Goal: Check status: Check status

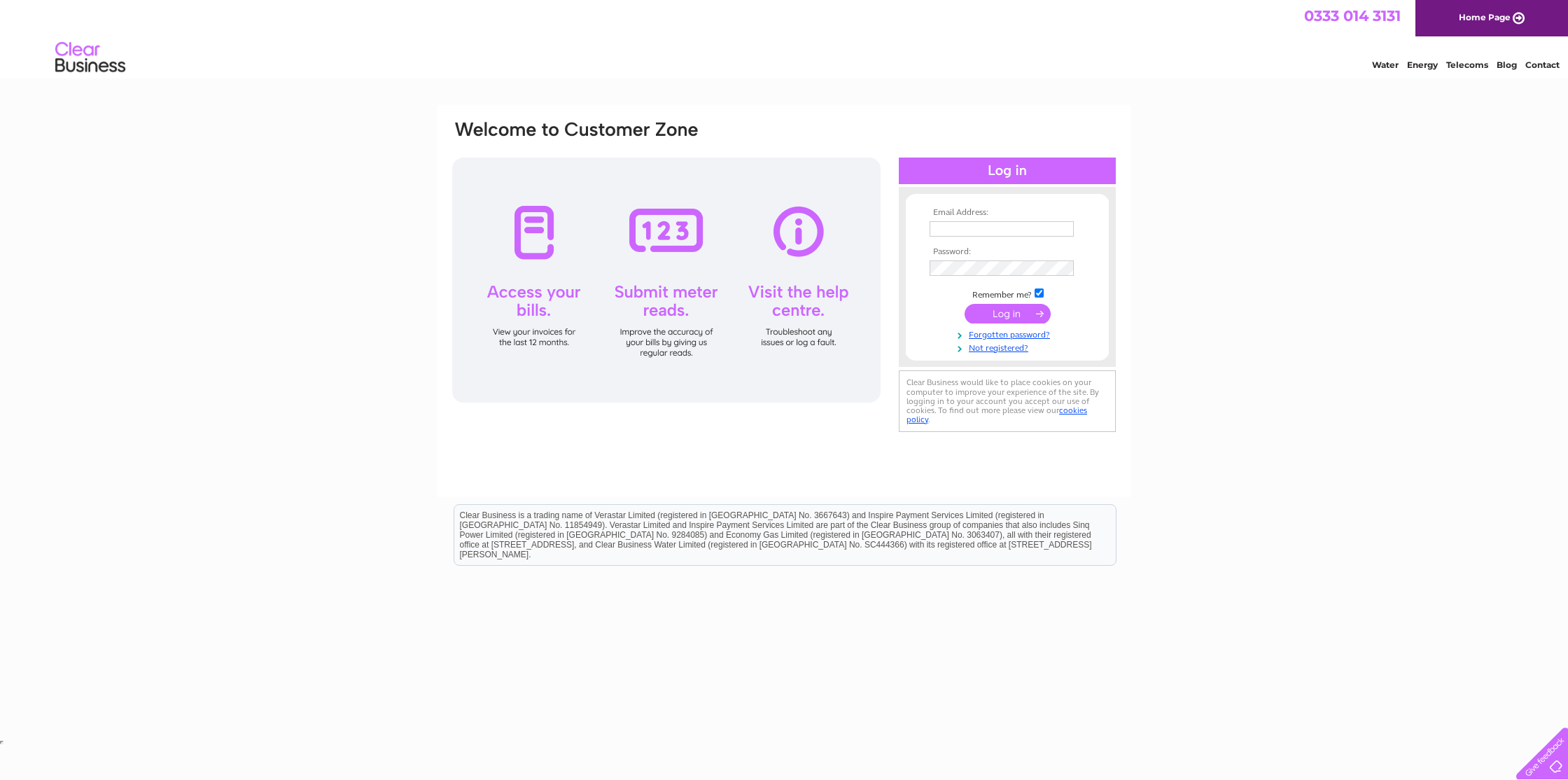
type input "northumberlandgoldsmiths@live.com"
click at [1006, 315] on input "submit" at bounding box center [1007, 313] width 86 height 20
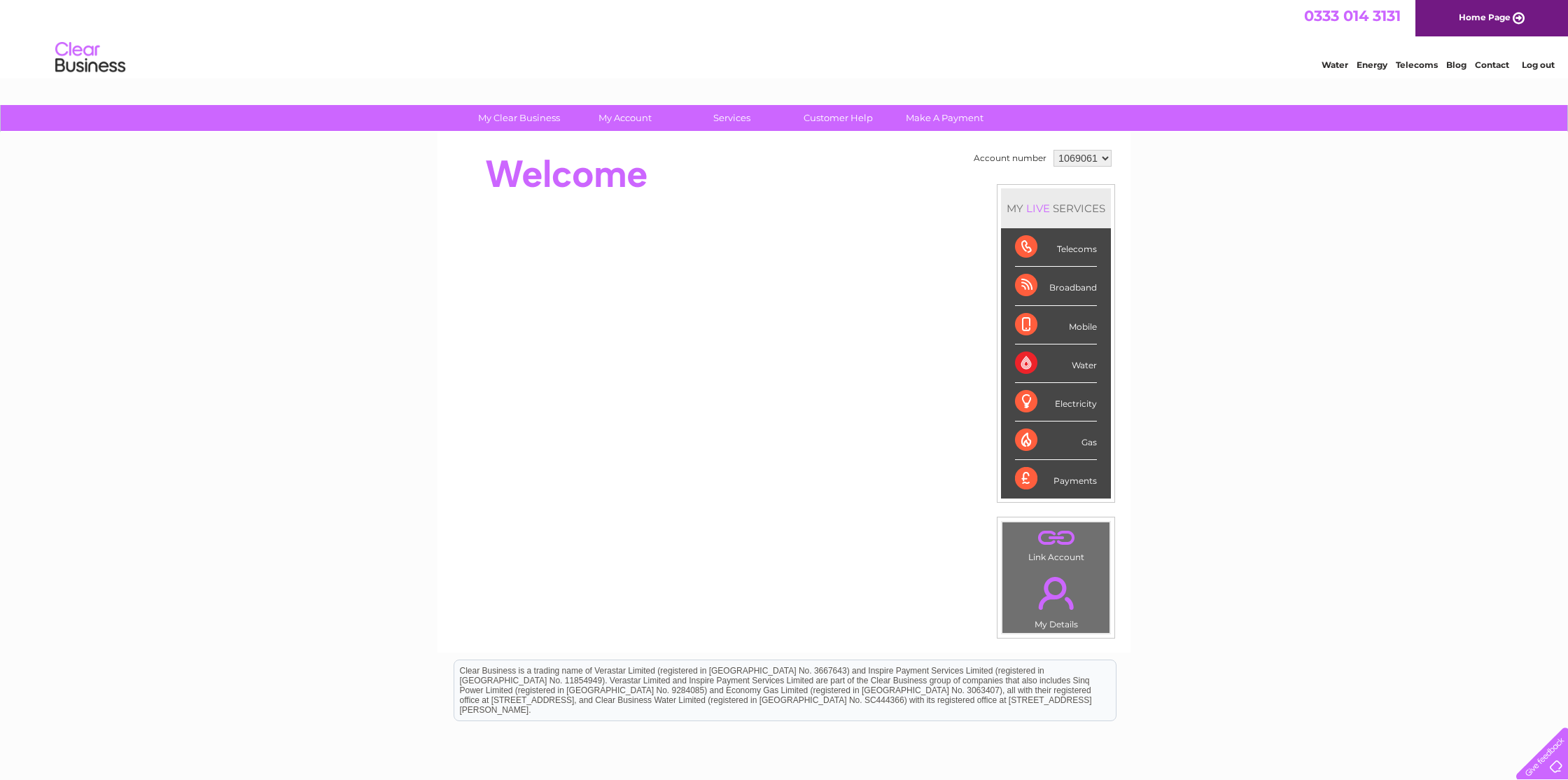
scroll to position [122, 0]
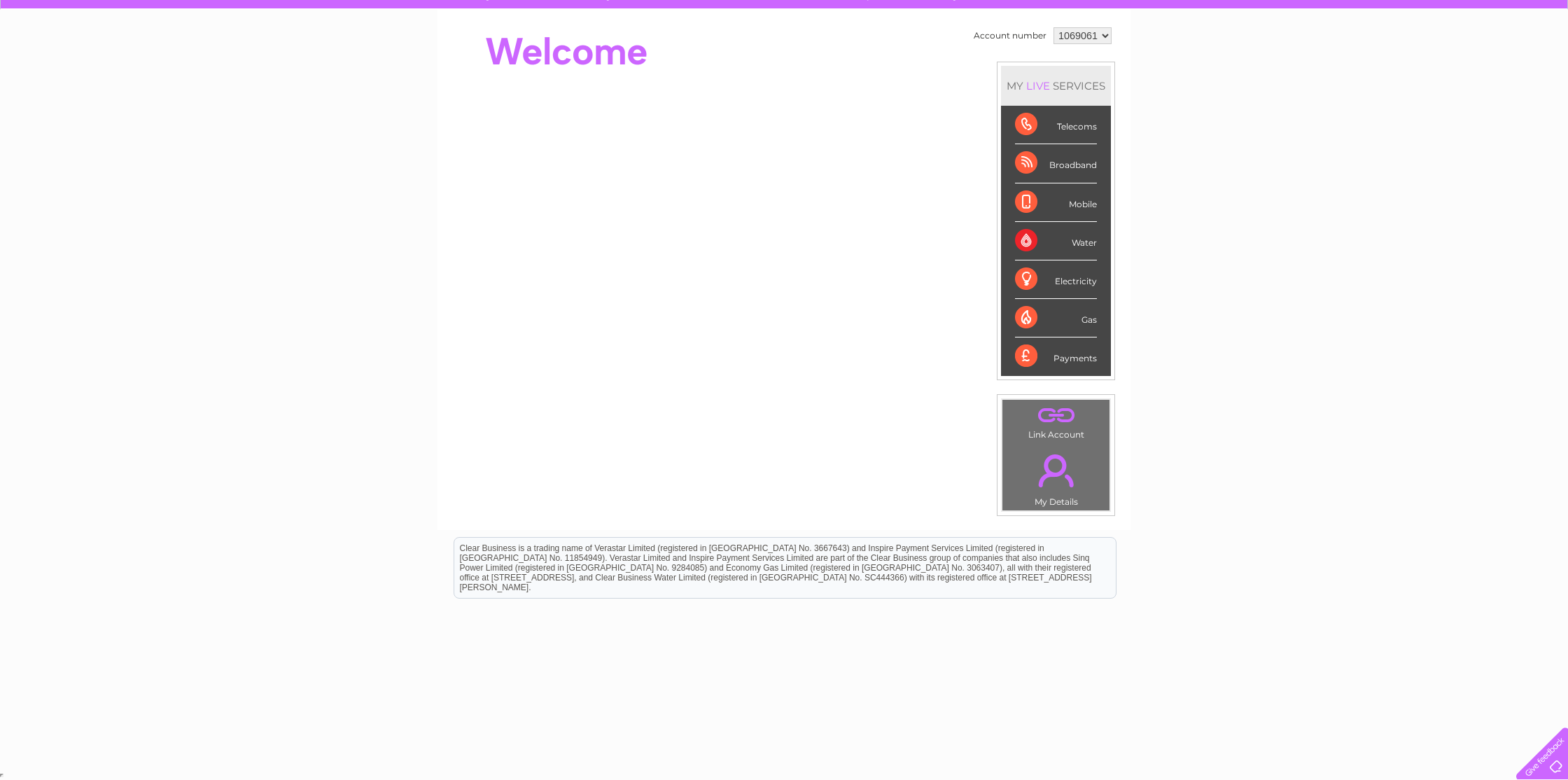
click at [1069, 364] on div "Payments" at bounding box center [1055, 356] width 82 height 38
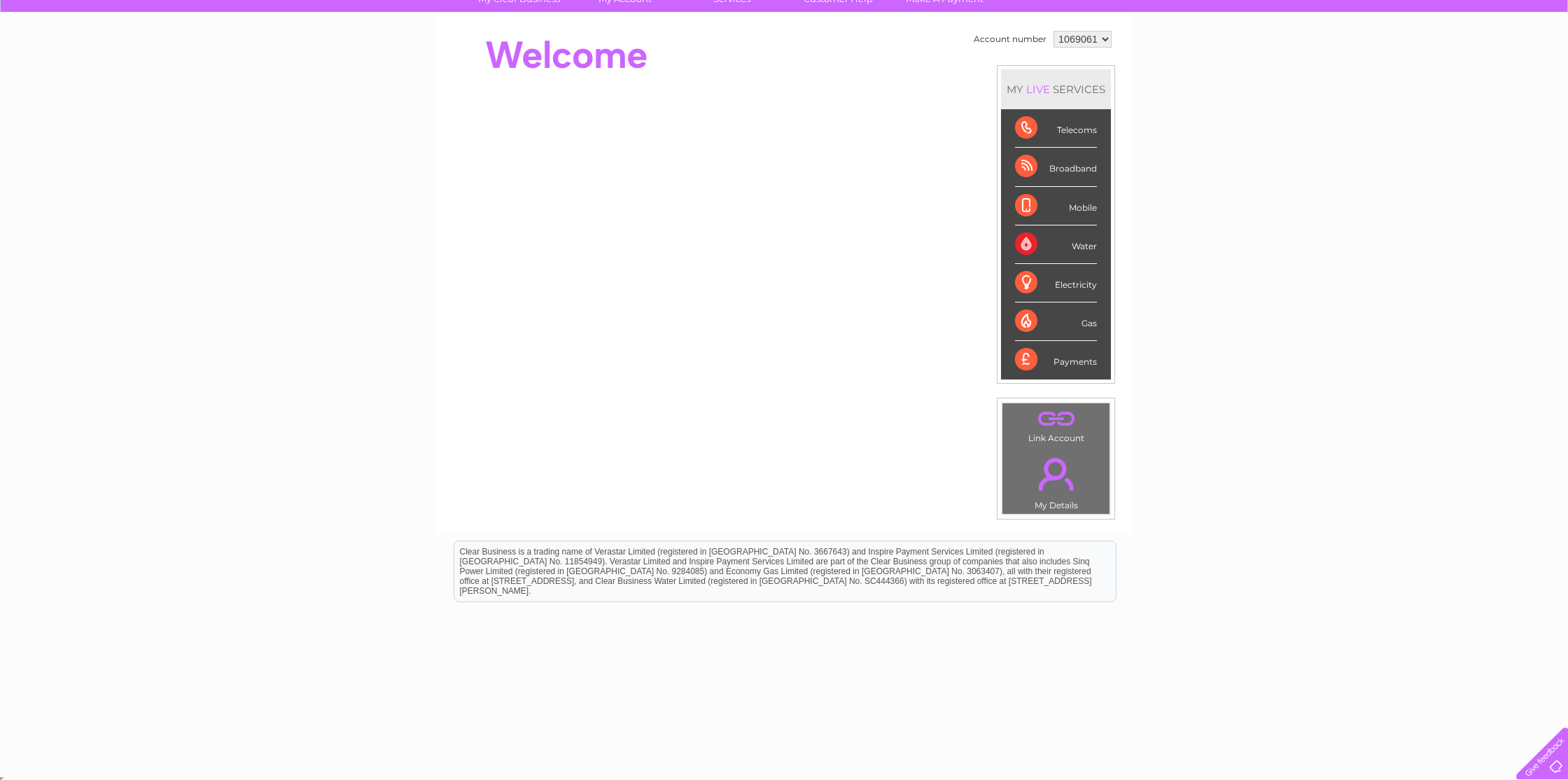
click at [1067, 359] on div "Payments" at bounding box center [1055, 359] width 82 height 38
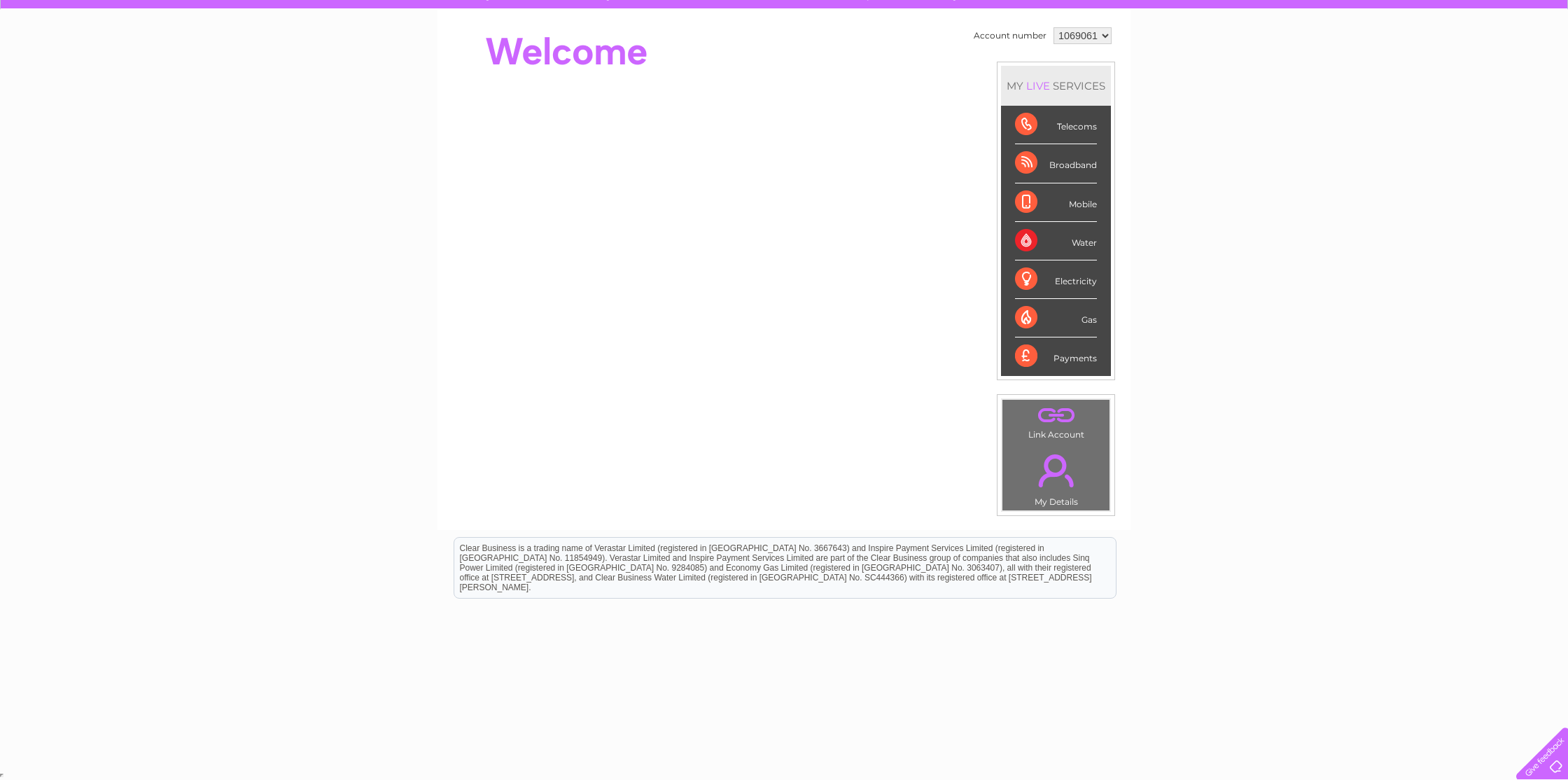
scroll to position [0, 0]
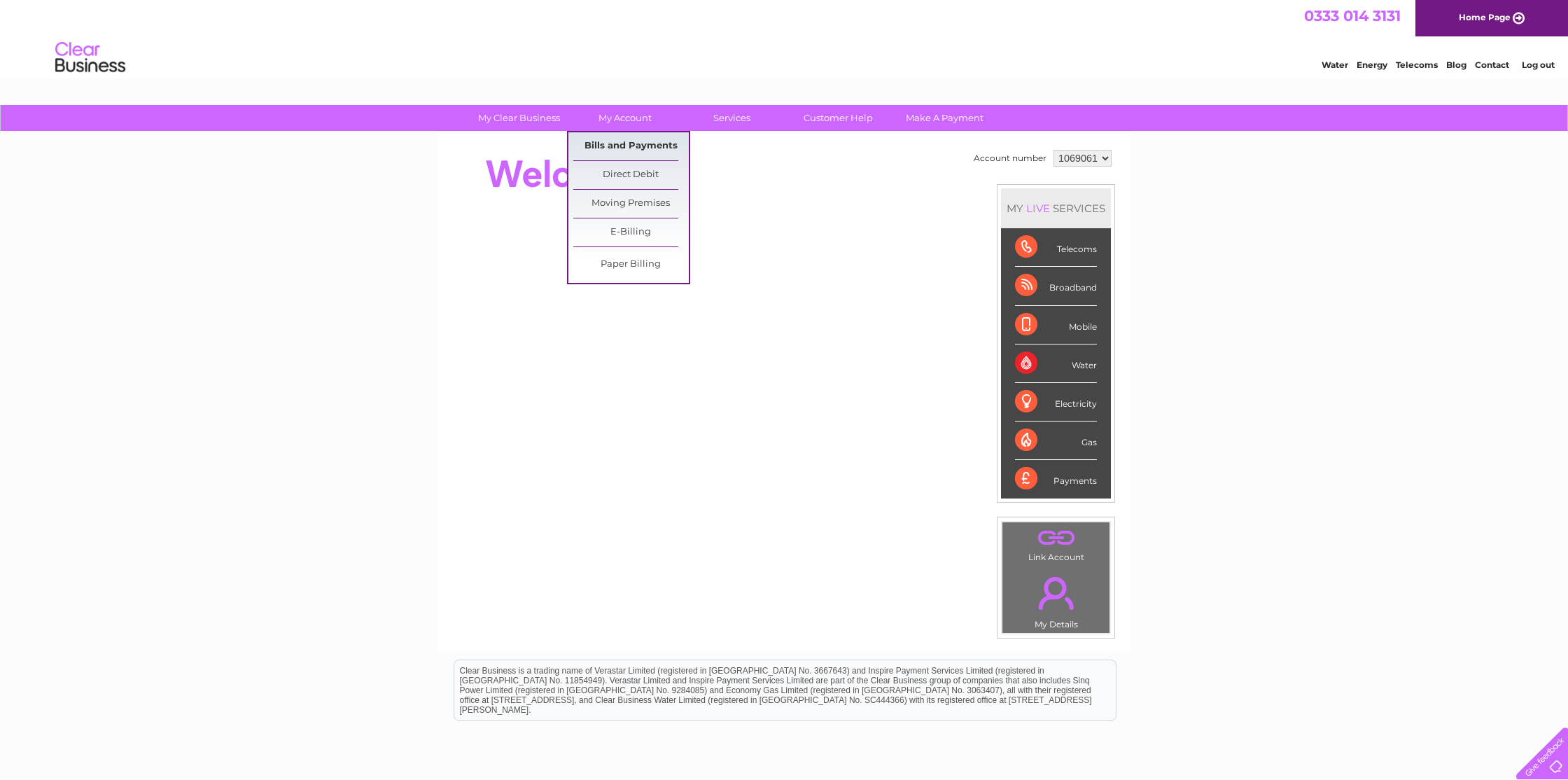
click at [626, 142] on link "Bills and Payments" at bounding box center [631, 146] width 116 height 28
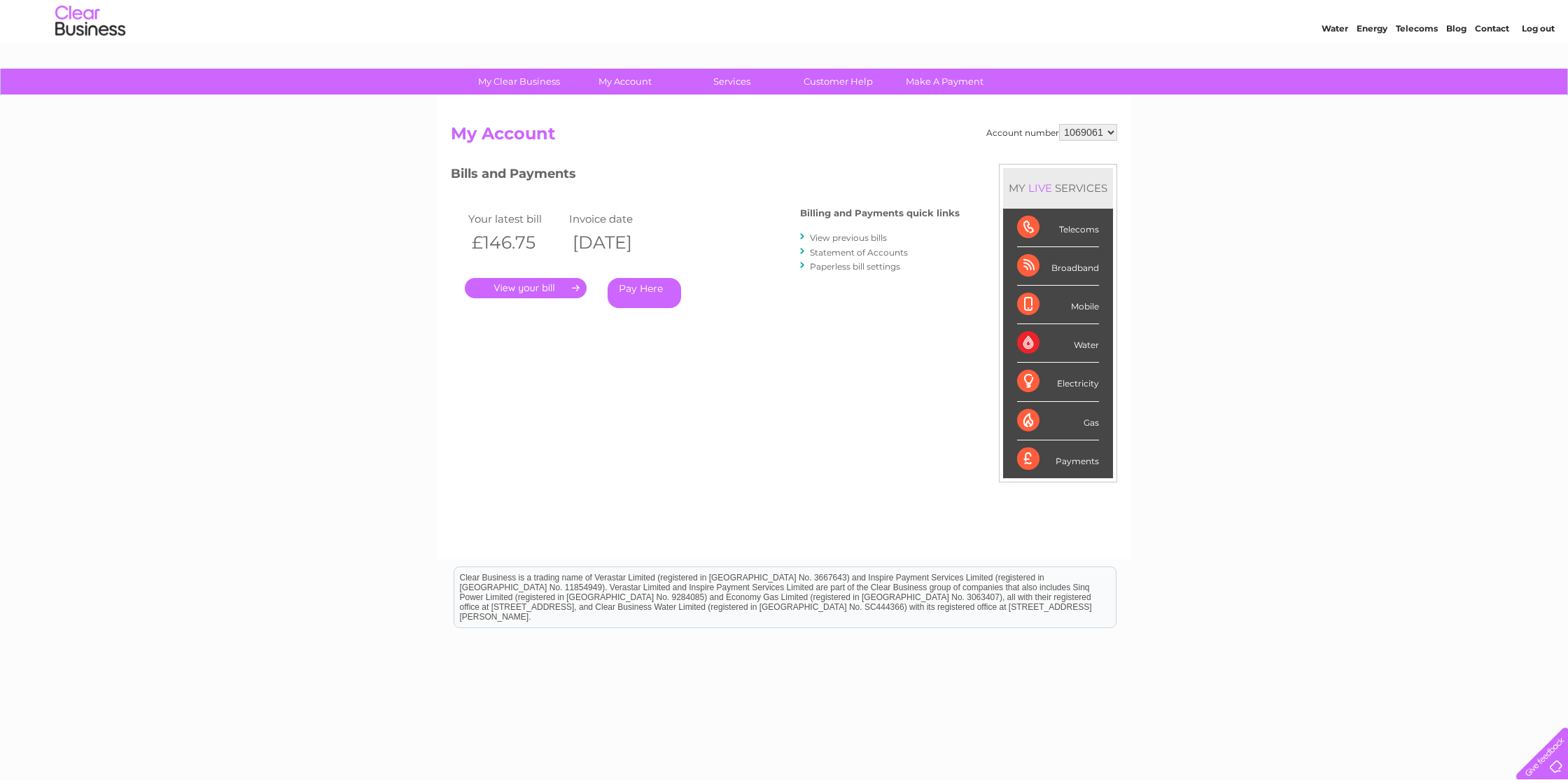
scroll to position [43, 0]
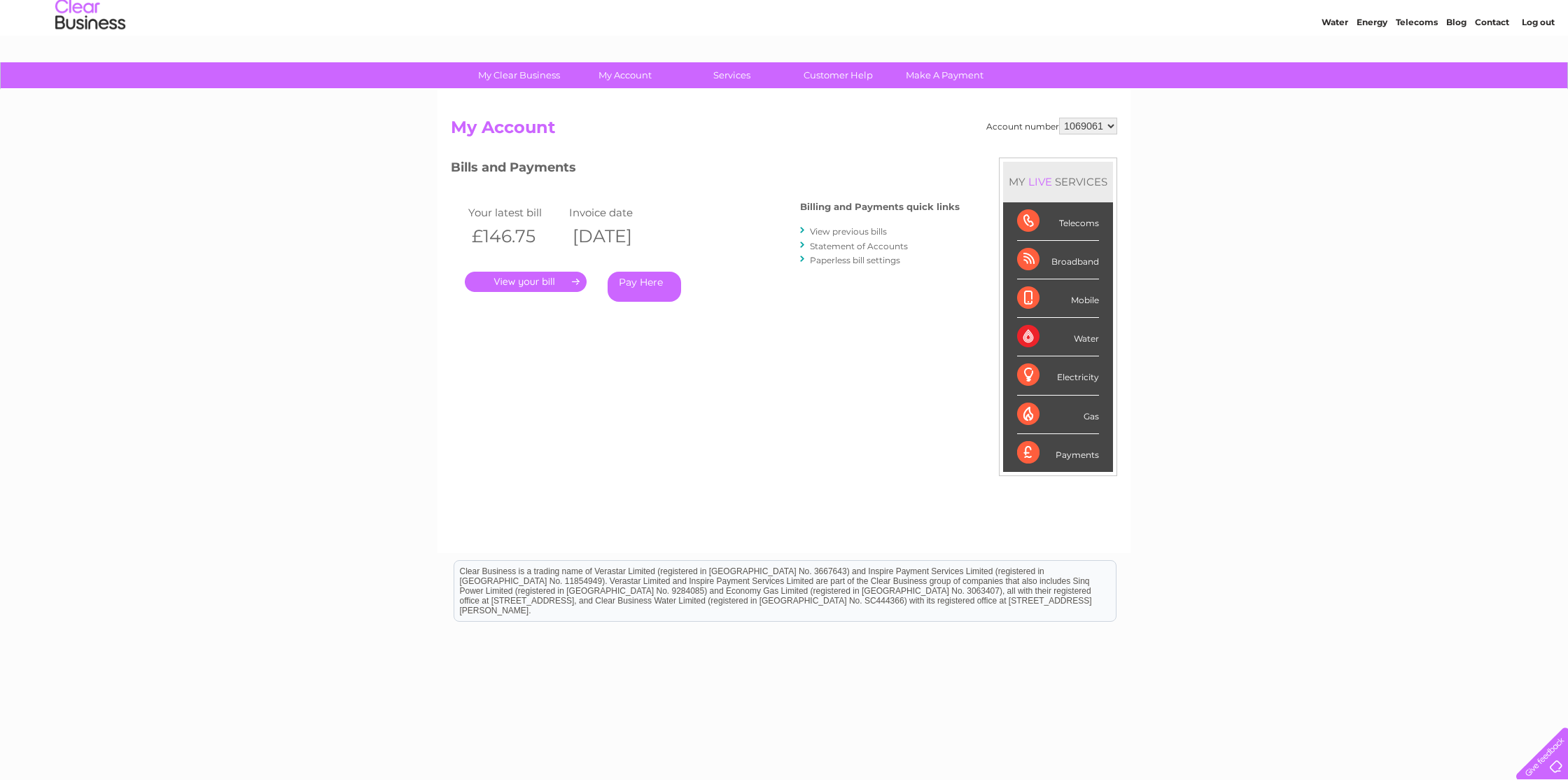
click at [517, 280] on link "." at bounding box center [526, 282] width 122 height 20
click at [847, 229] on link "View previous bills" at bounding box center [848, 231] width 77 height 10
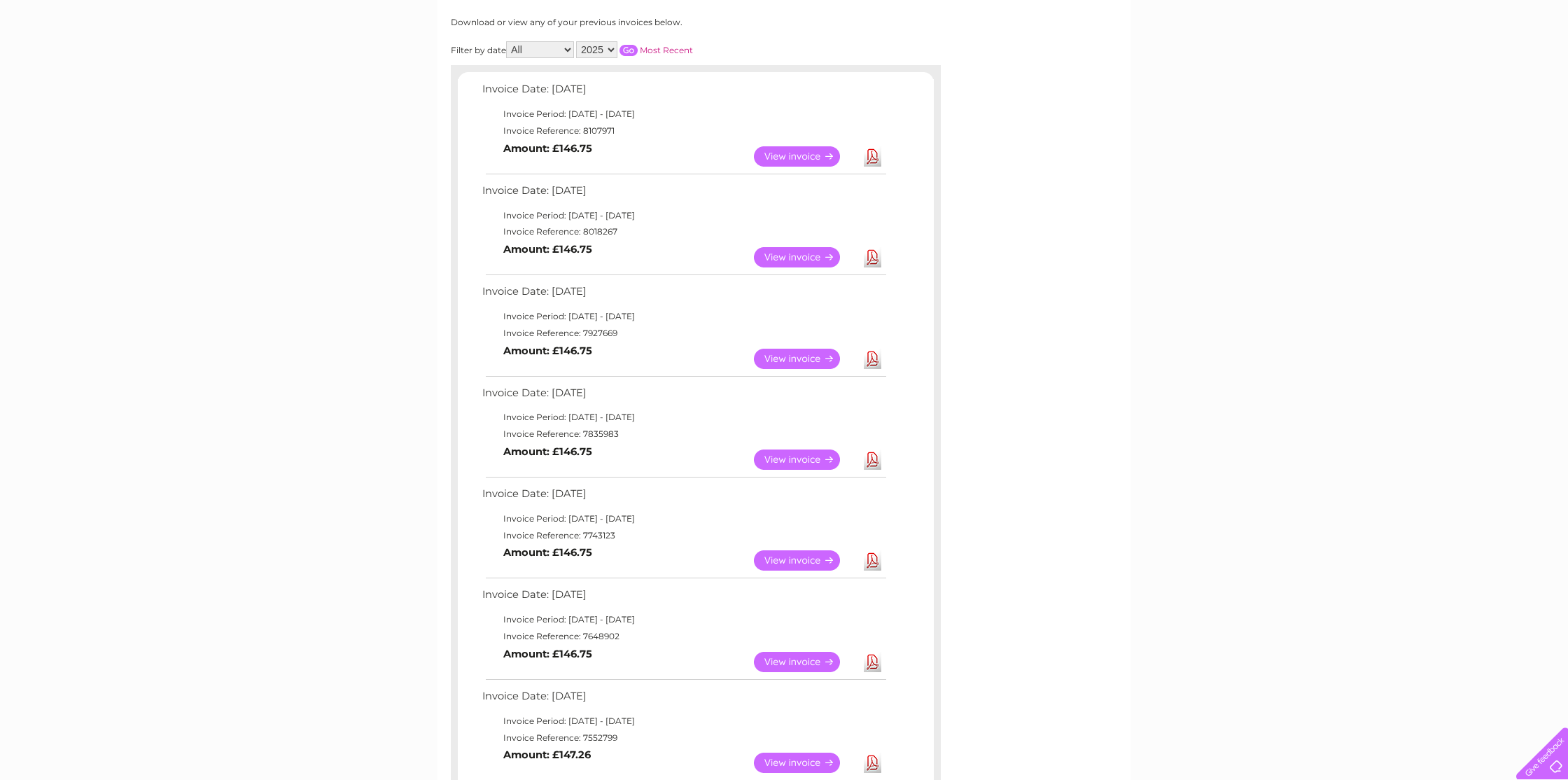
scroll to position [205, 0]
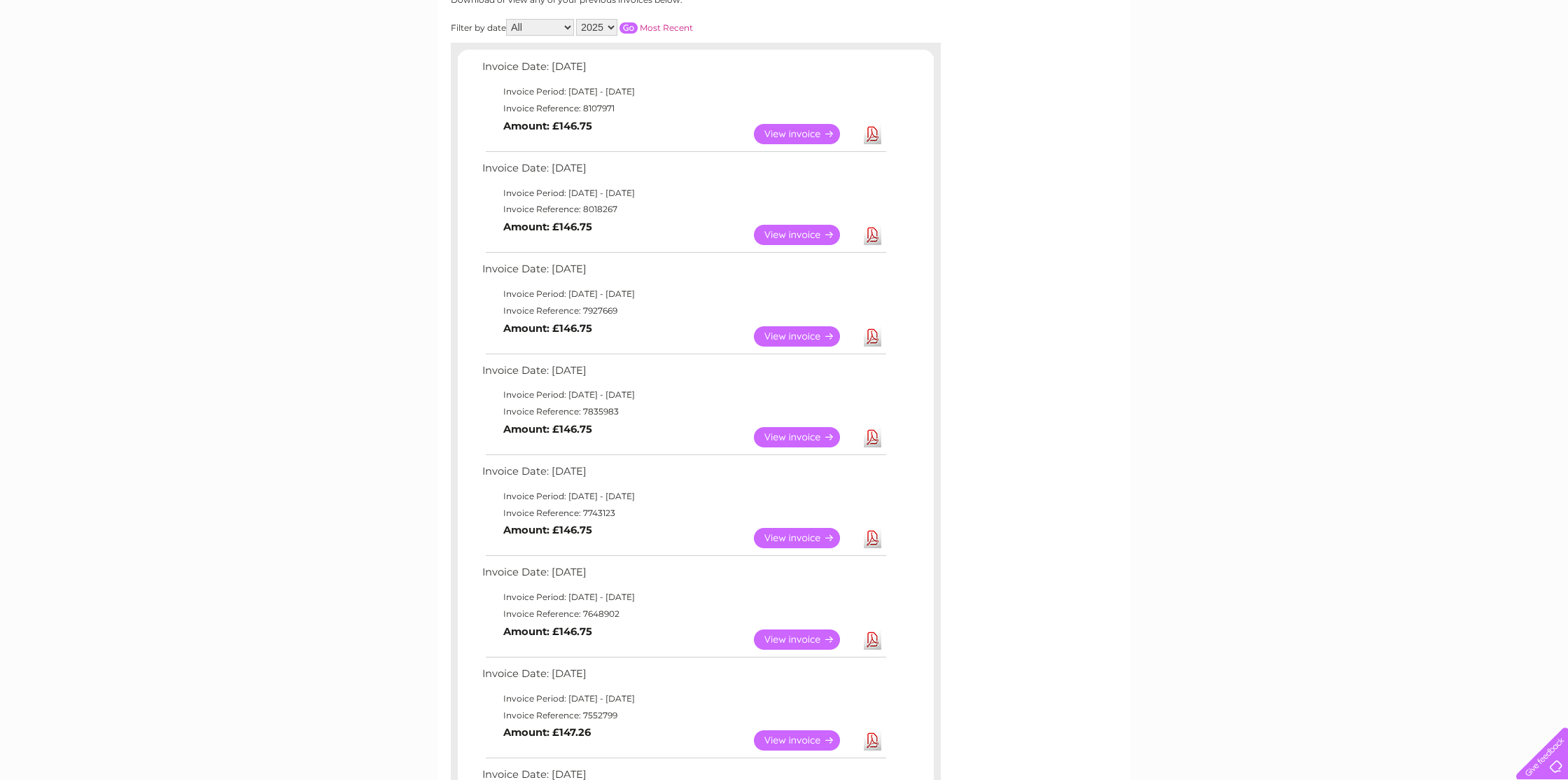
click at [791, 340] on link "View" at bounding box center [805, 337] width 103 height 20
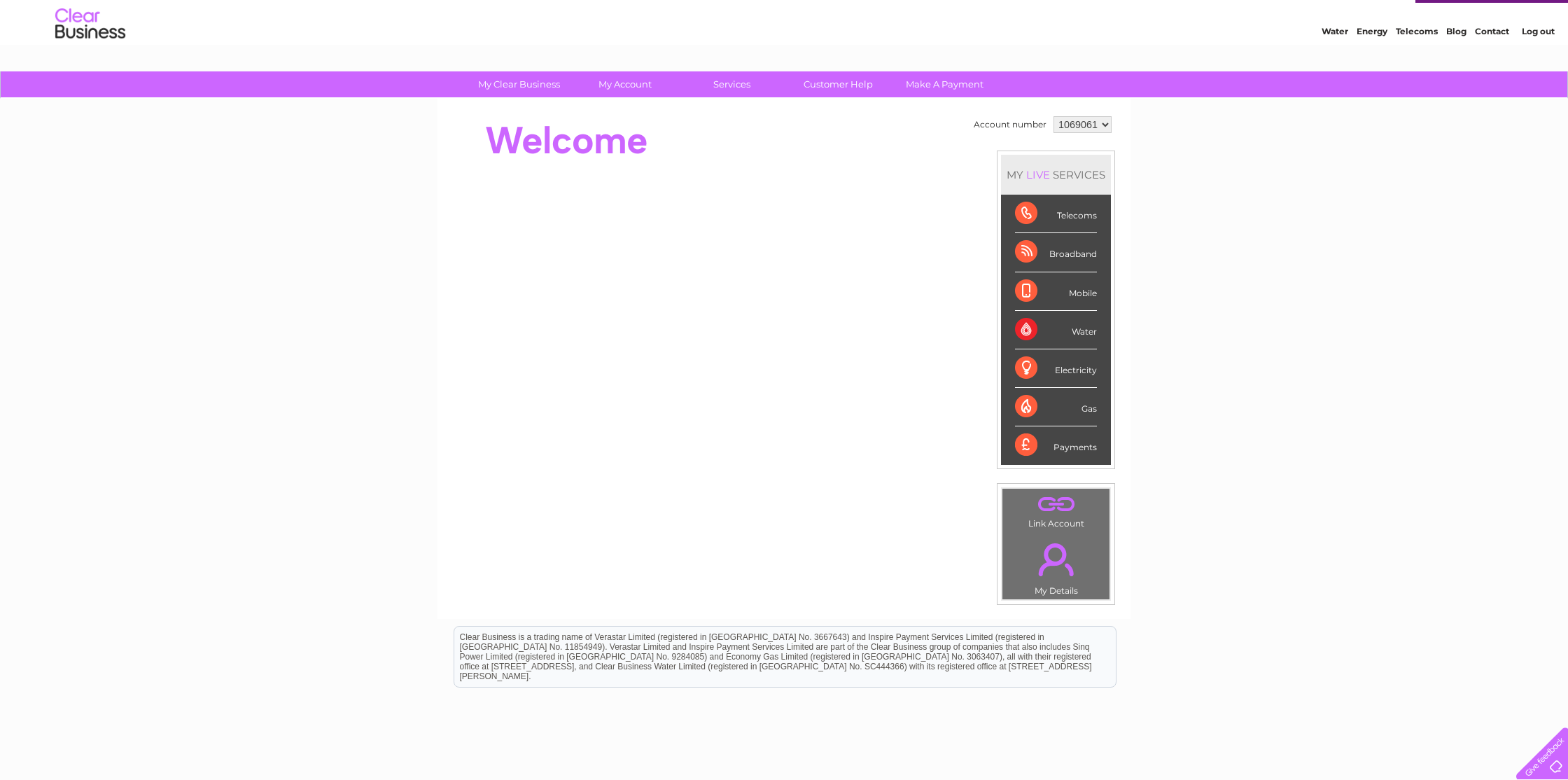
scroll to position [29, 0]
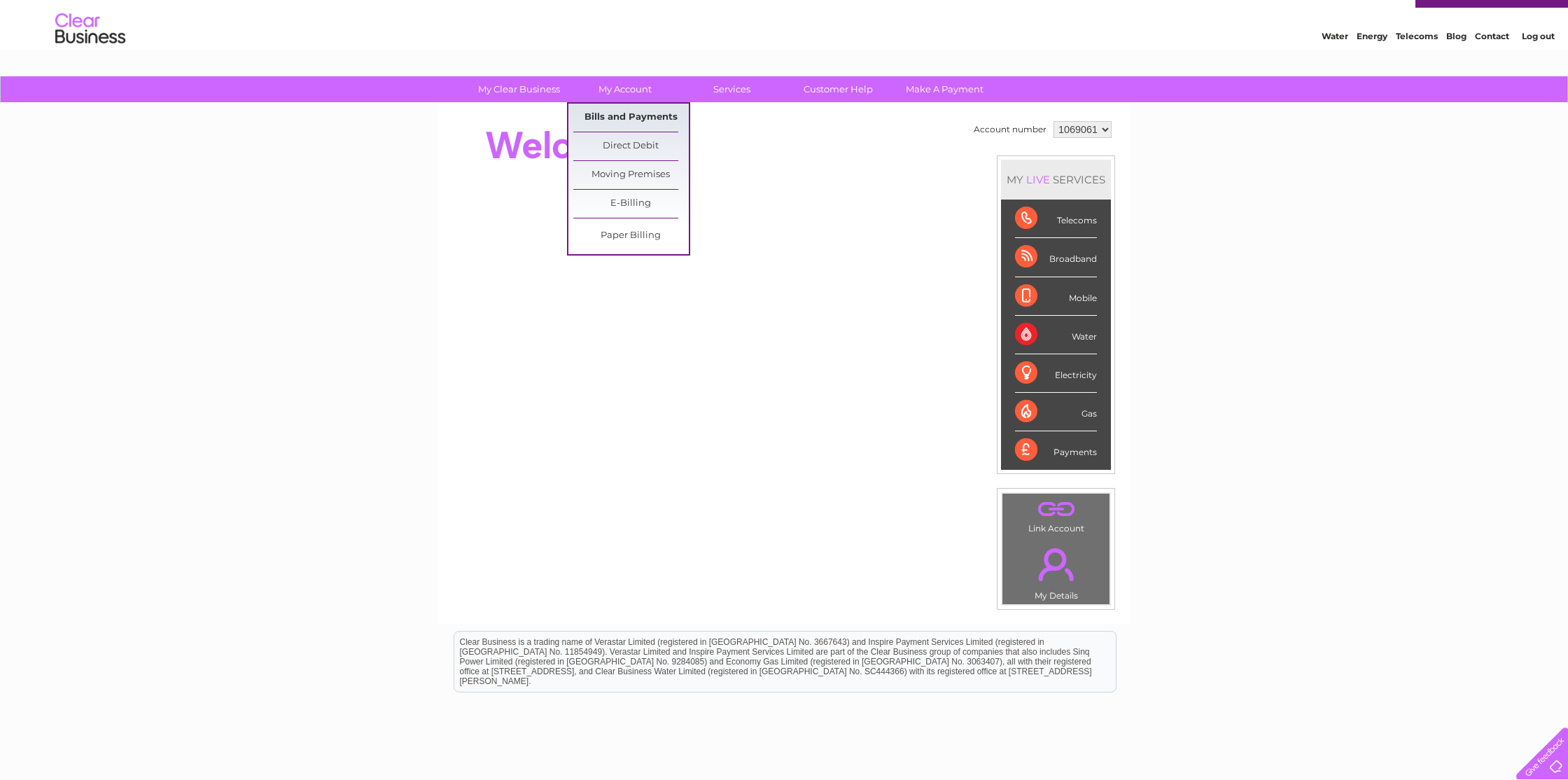
click at [629, 120] on link "Bills and Payments" at bounding box center [631, 117] width 116 height 28
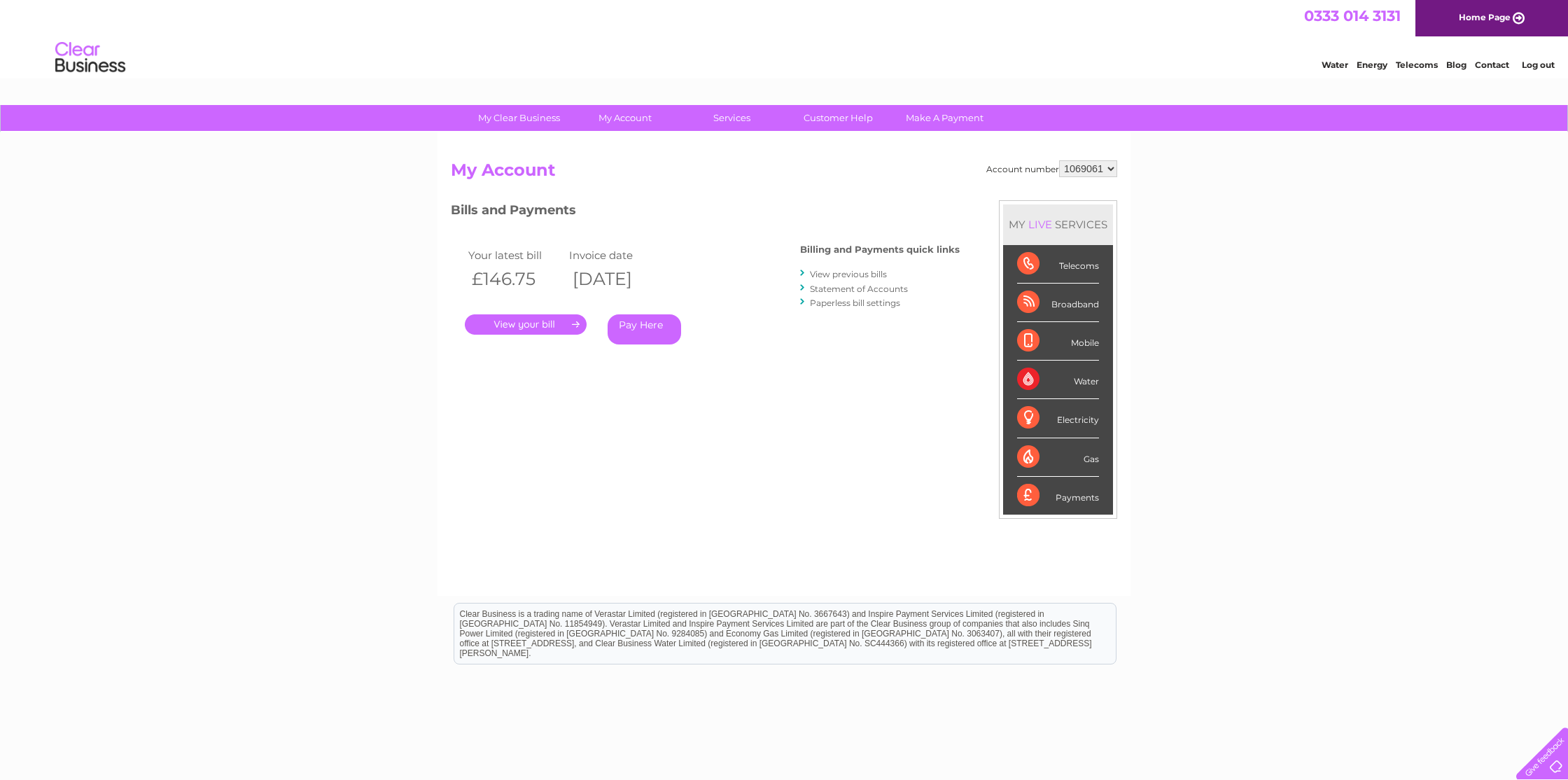
click at [537, 330] on link "." at bounding box center [526, 324] width 122 height 20
